Goal: Obtain resource: Download file/media

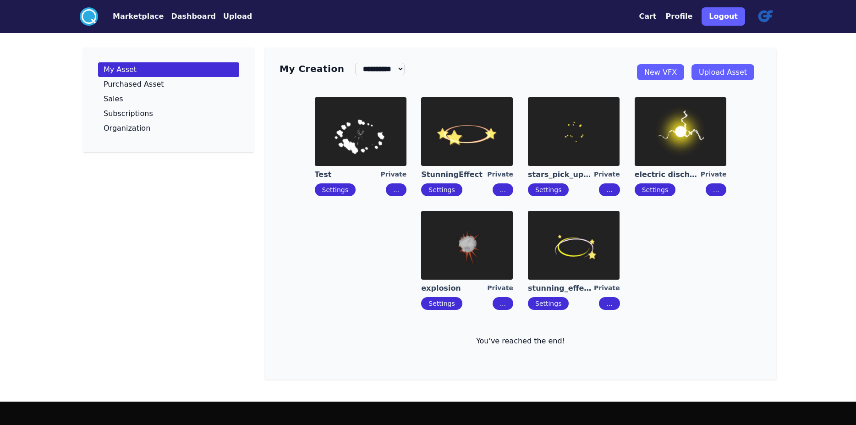
click at [726, 196] on button "..." at bounding box center [716, 189] width 21 height 13
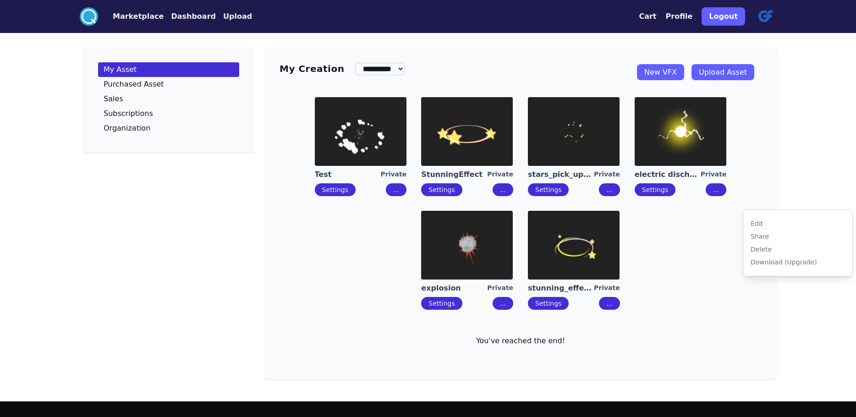
click at [764, 267] on div "Download (Upgrade)" at bounding box center [784, 262] width 66 height 9
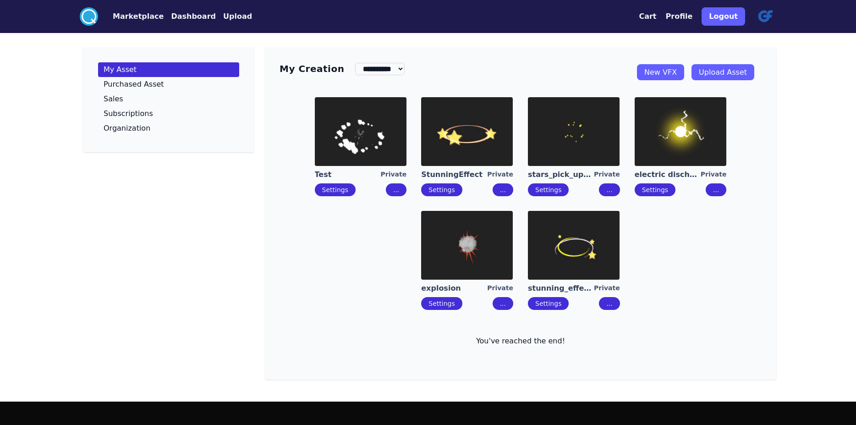
click at [684, 160] on img at bounding box center [681, 131] width 92 height 69
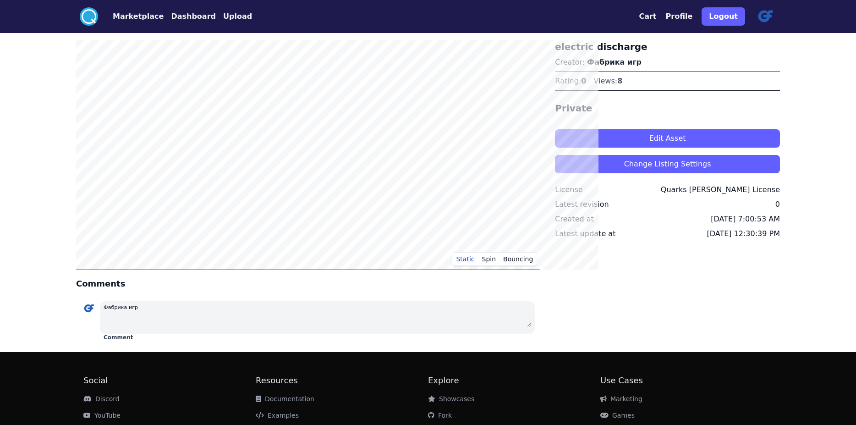
click at [590, 148] on button "Edit Asset" at bounding box center [667, 138] width 225 height 18
